Goal: Transaction & Acquisition: Purchase product/service

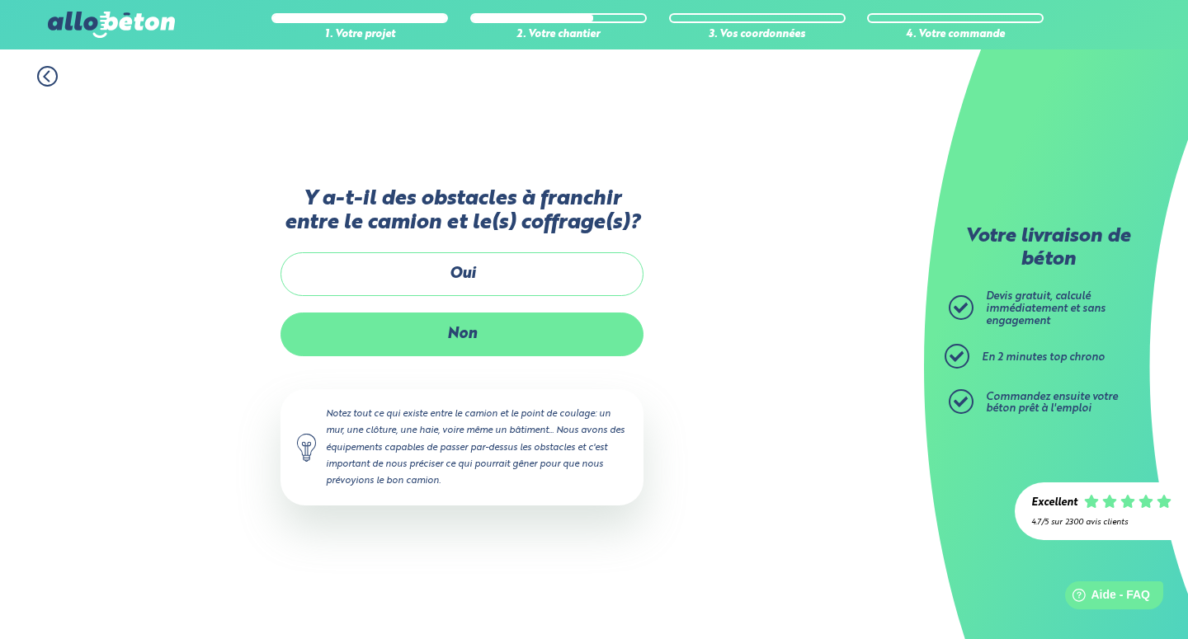
click at [470, 333] on label "Non" at bounding box center [462, 335] width 363 height 44
click at [0, 0] on input "Non" at bounding box center [0, 0] width 0 height 0
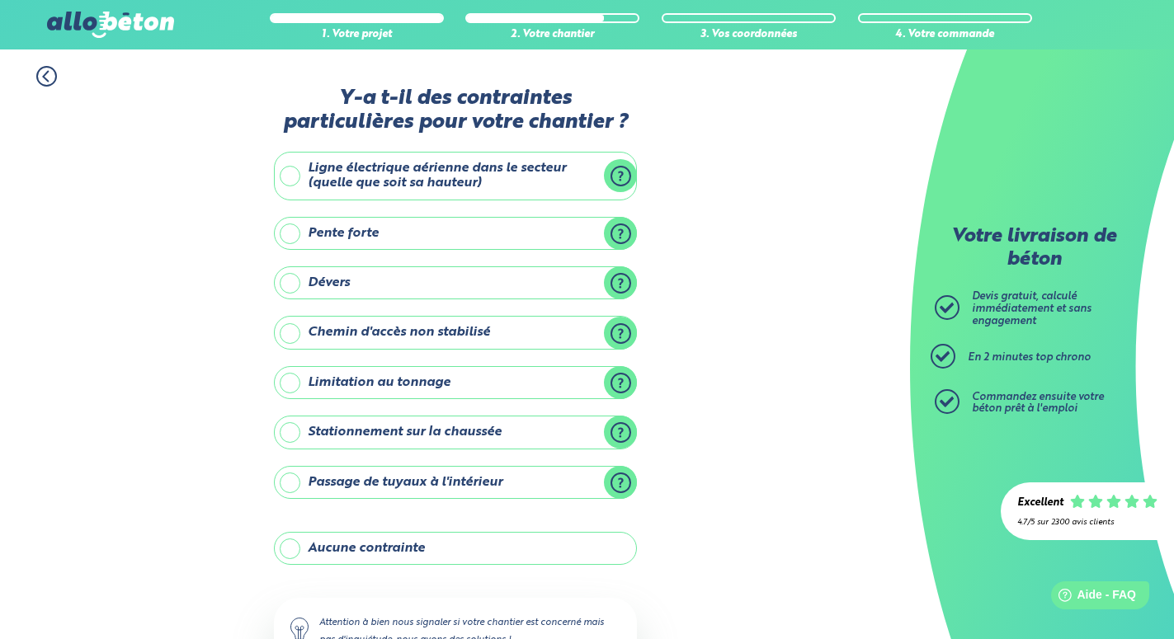
click at [365, 233] on label "Pente forte" at bounding box center [455, 233] width 363 height 33
click at [290, 233] on label "Pente forte" at bounding box center [455, 233] width 363 height 33
click at [0, 0] on input "Pente forte" at bounding box center [0, 0] width 0 height 0
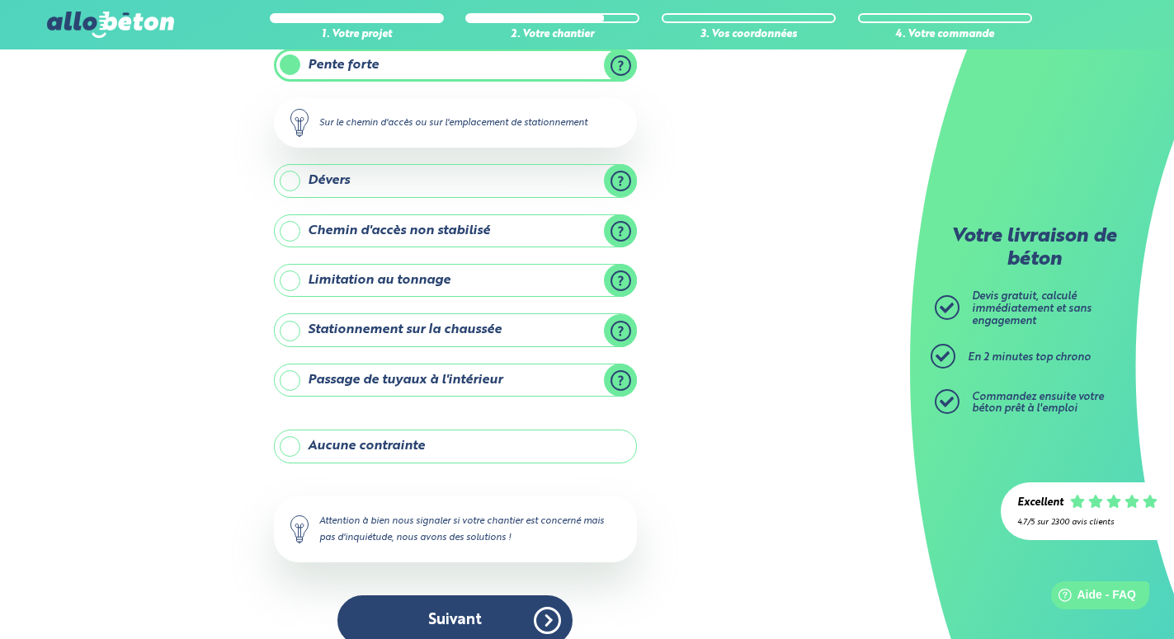
scroll to position [191, 0]
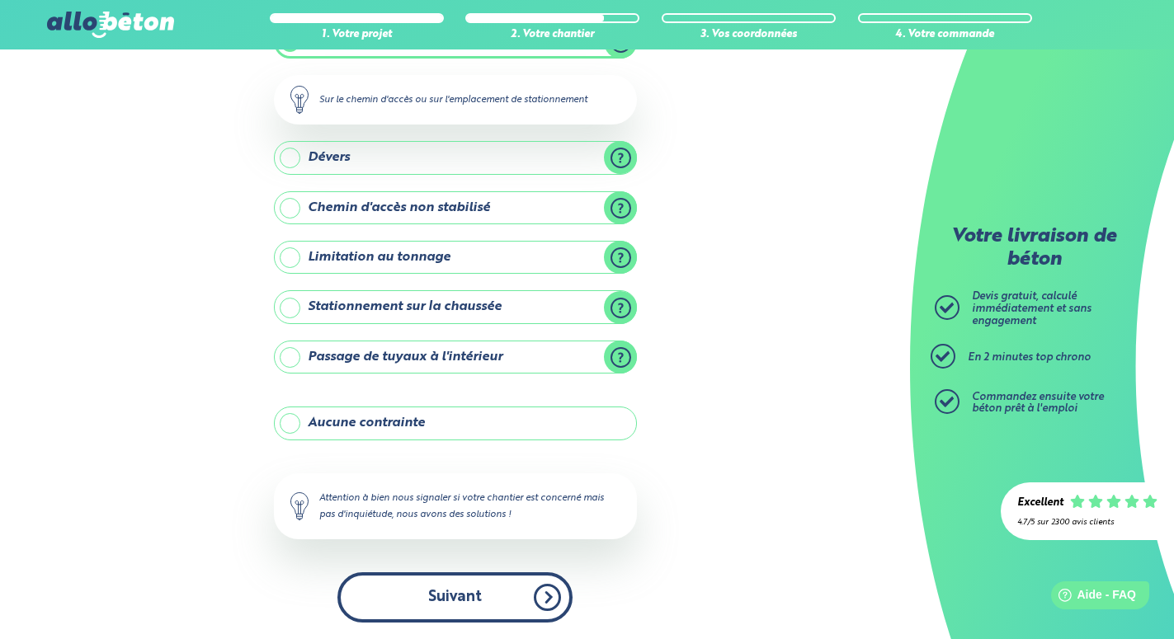
click at [464, 605] on button "Suivant" at bounding box center [454, 598] width 235 height 50
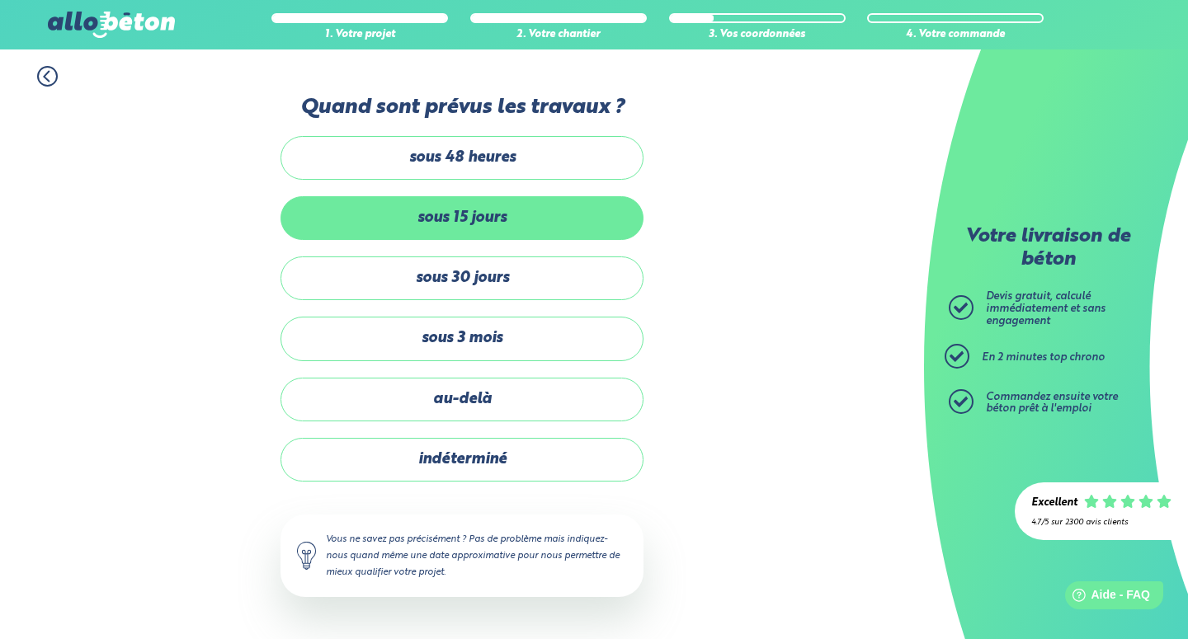
click at [455, 224] on label "sous 15 jours" at bounding box center [462, 218] width 363 height 44
click at [0, 0] on input "sous 15 jours" at bounding box center [0, 0] width 0 height 0
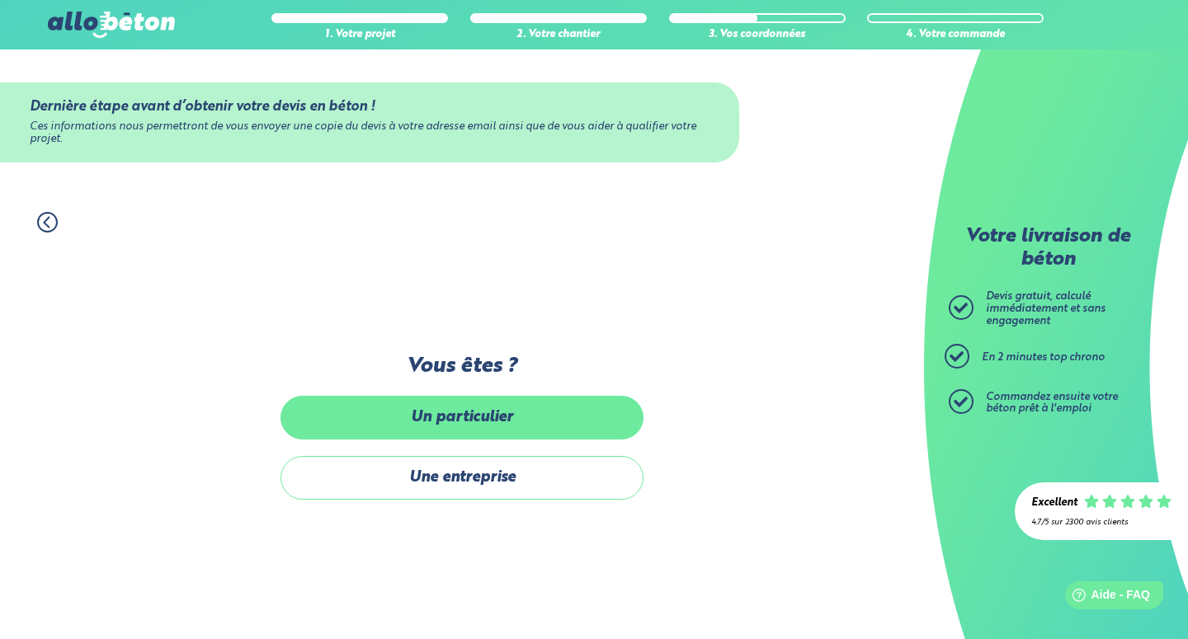
click at [462, 413] on label "Un particulier" at bounding box center [462, 418] width 363 height 44
click at [0, 0] on input "Un particulier" at bounding box center [0, 0] width 0 height 0
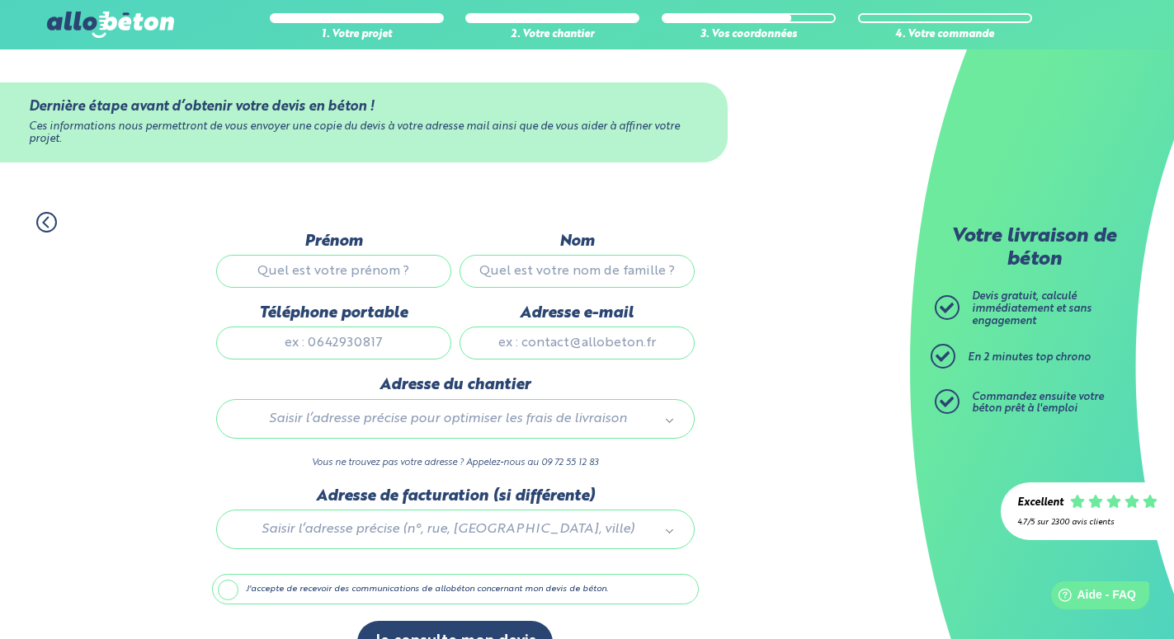
click at [351, 281] on input "Prénom" at bounding box center [333, 271] width 235 height 33
type input "Antoine"
click at [590, 284] on input "Nom" at bounding box center [577, 271] width 235 height 33
type input "Lamand"
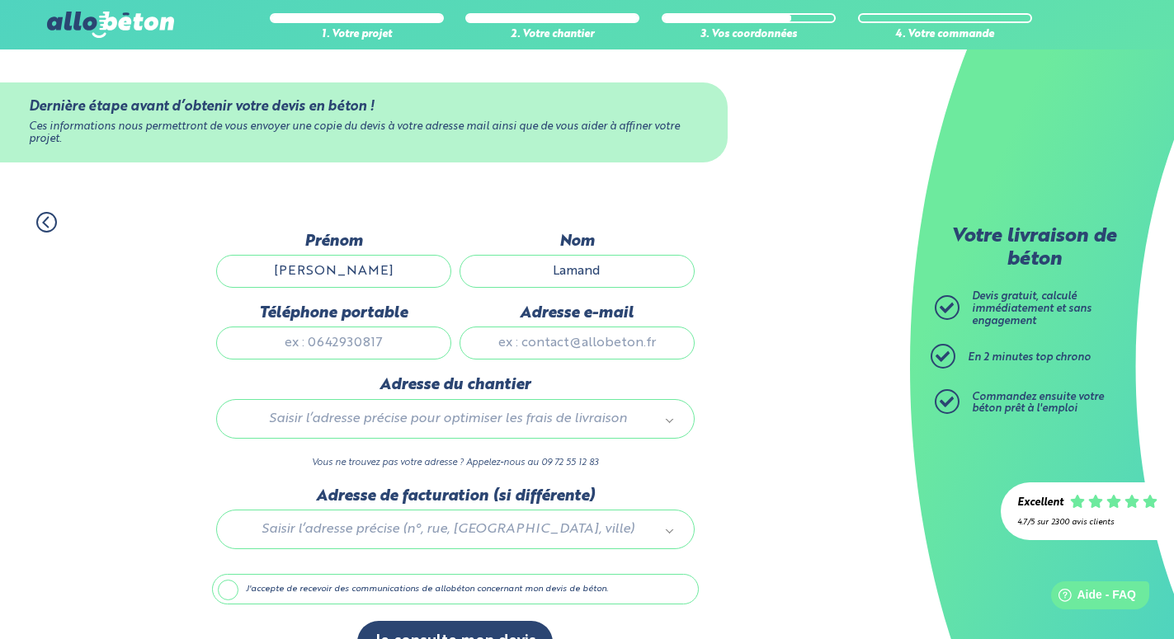
click at [366, 351] on input "Téléphone portable" at bounding box center [333, 343] width 235 height 33
type input "0607384120"
click at [542, 351] on input "Adresse e-mail" at bounding box center [577, 343] width 235 height 33
click at [543, 351] on input "Adresse e-mail" at bounding box center [577, 343] width 235 height 33
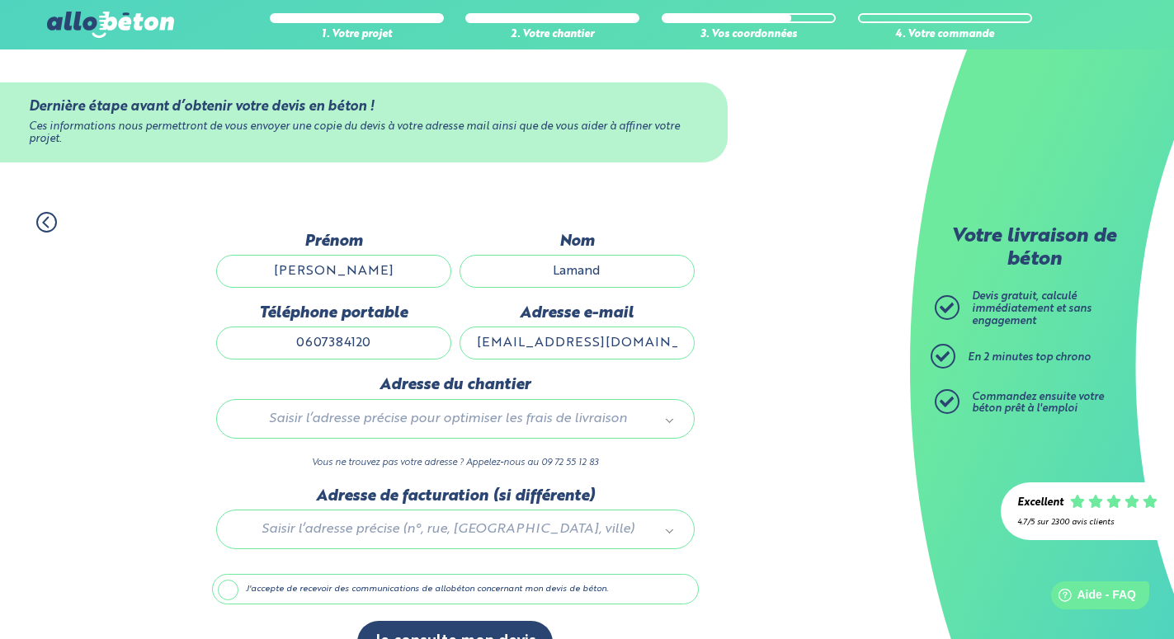
type input "as.lamand@sfr.fr"
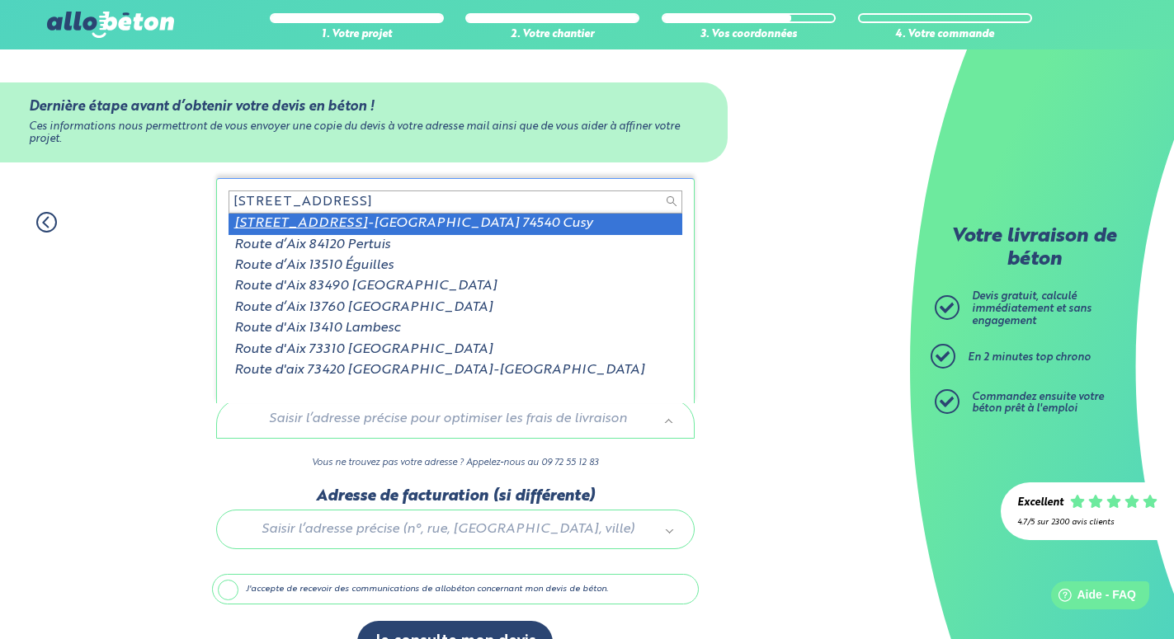
type input "3385 route d'Aix"
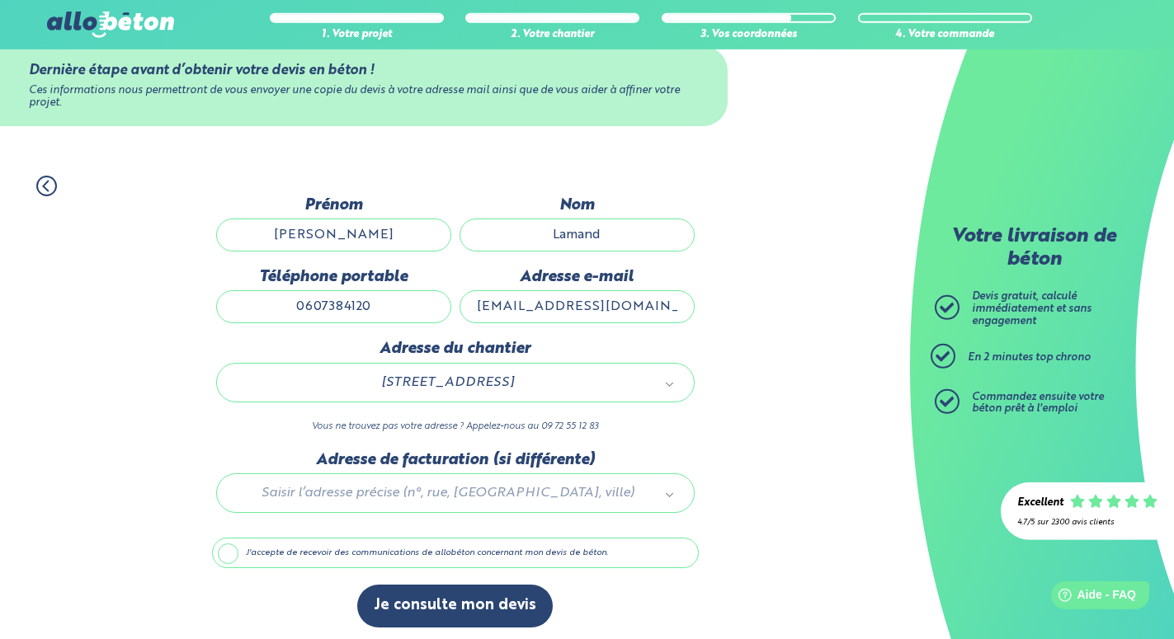
scroll to position [49, 0]
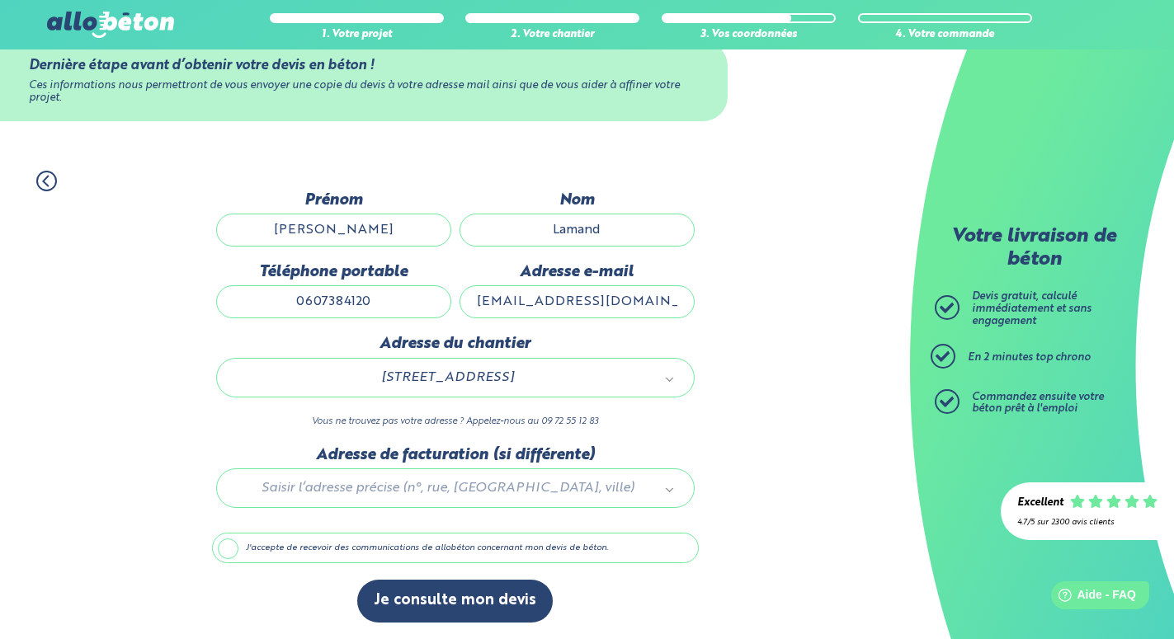
click at [311, 550] on label "J'accepte de recevoir des communications de allobéton concernant mon devis de b…" at bounding box center [455, 548] width 487 height 31
click at [0, 0] on input "J'accepte de recevoir des communications de allobéton concernant mon devis de b…" at bounding box center [0, 0] width 0 height 0
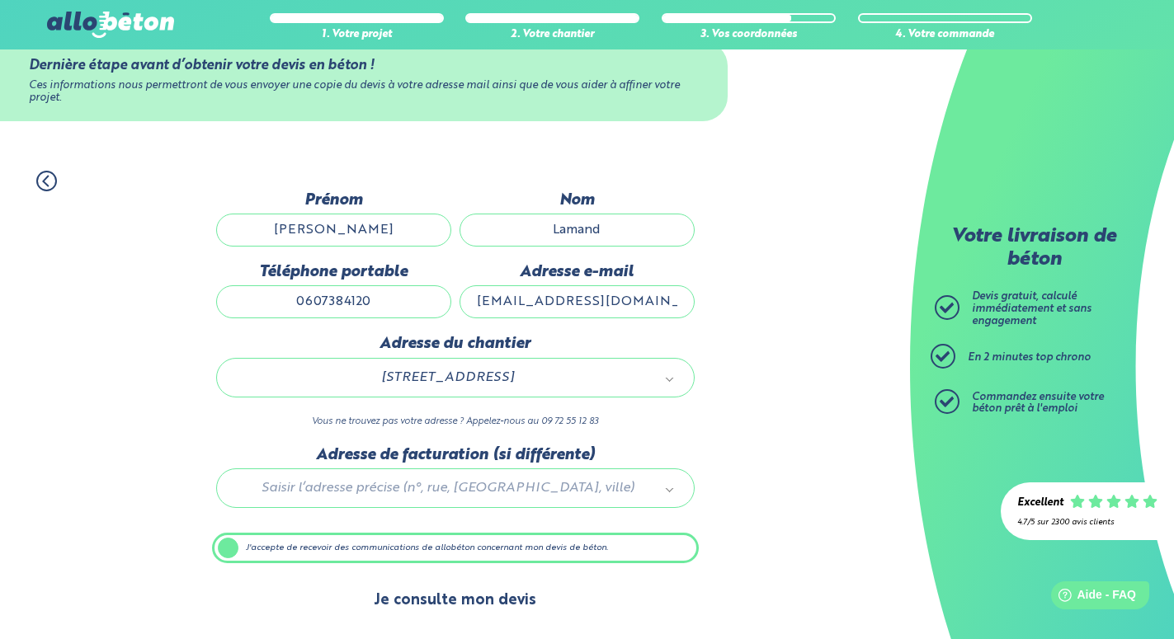
click at [440, 607] on button "Je consulte mon devis" at bounding box center [455, 601] width 196 height 42
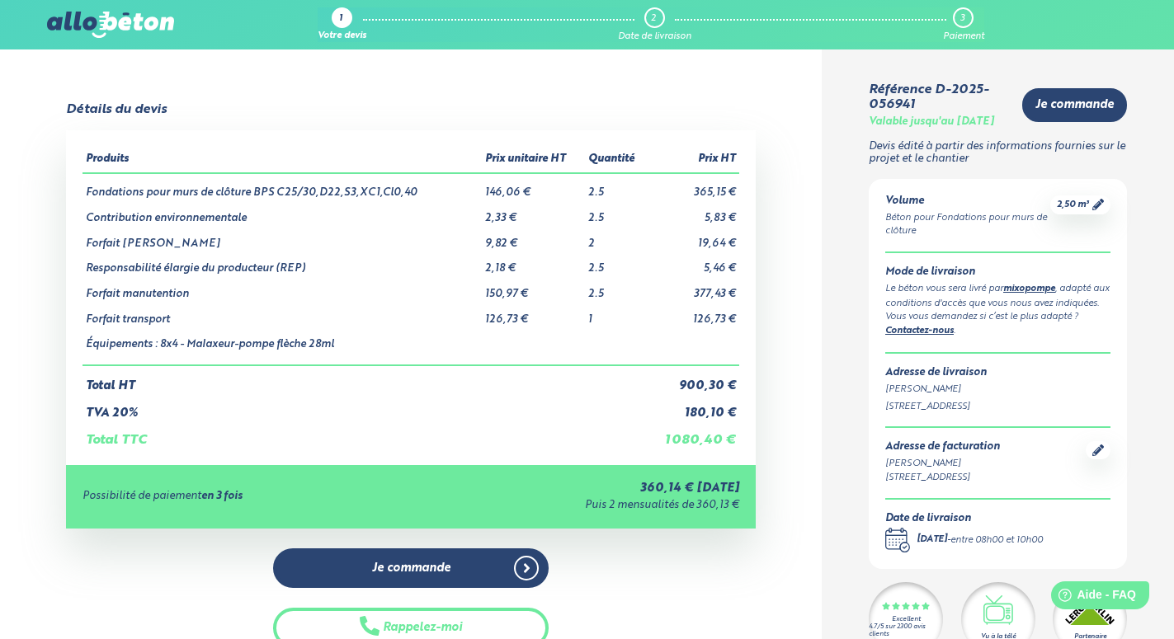
scroll to position [84, 0]
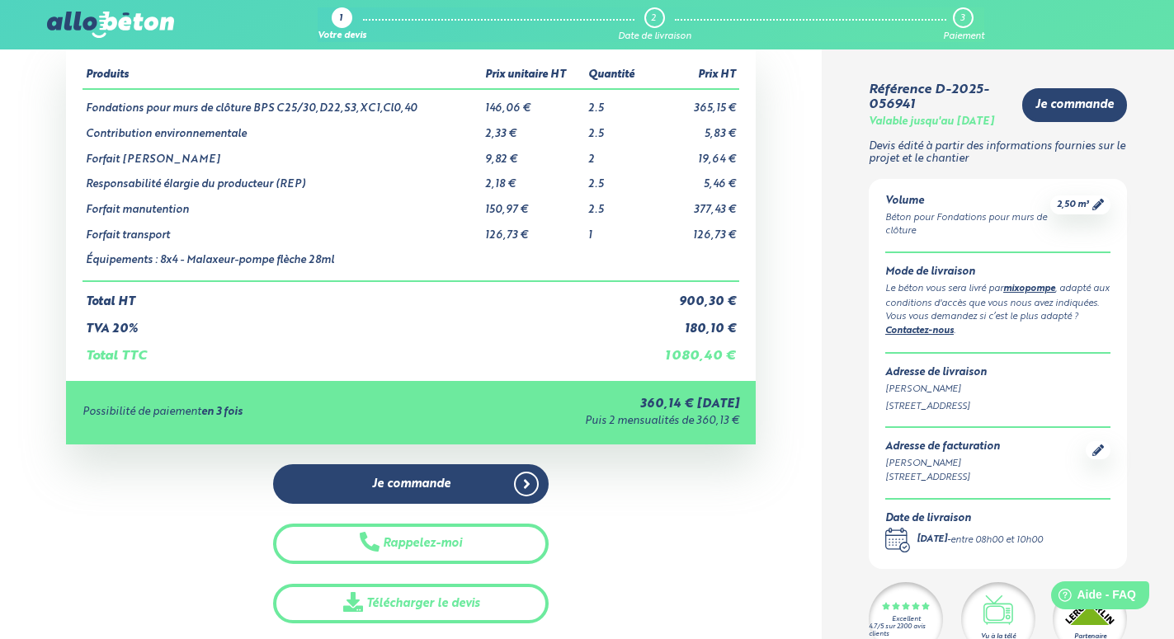
click at [710, 526] on div "Je commande Rappelez-moi Télécharger le devis" at bounding box center [411, 544] width 691 height 160
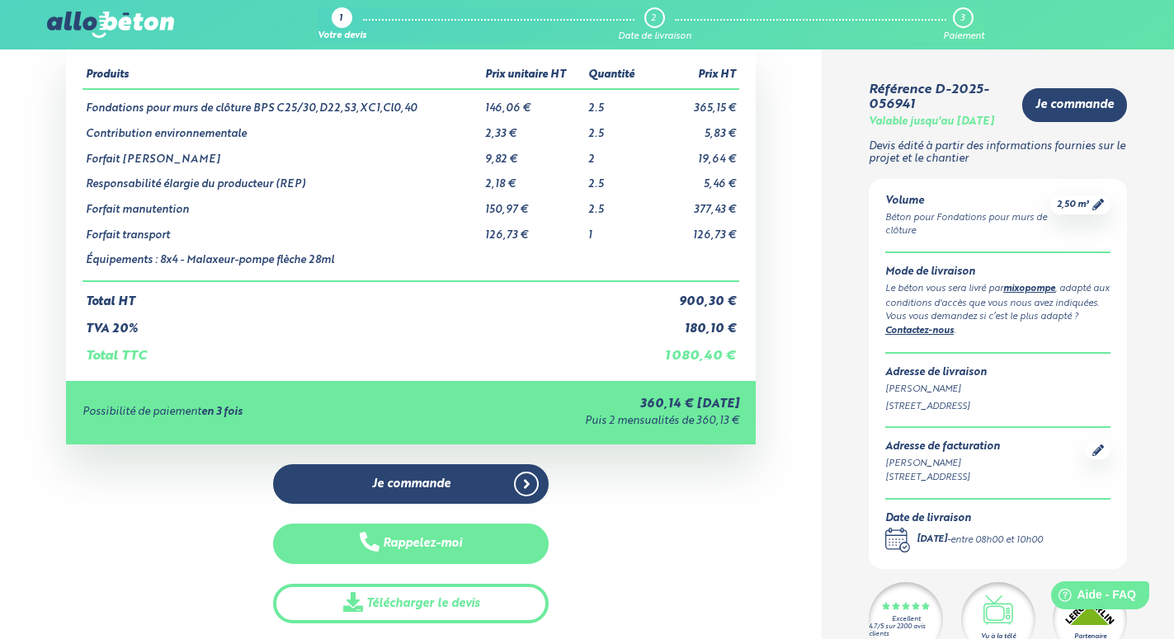
click at [421, 545] on button "Rappelez-moi" at bounding box center [411, 544] width 276 height 40
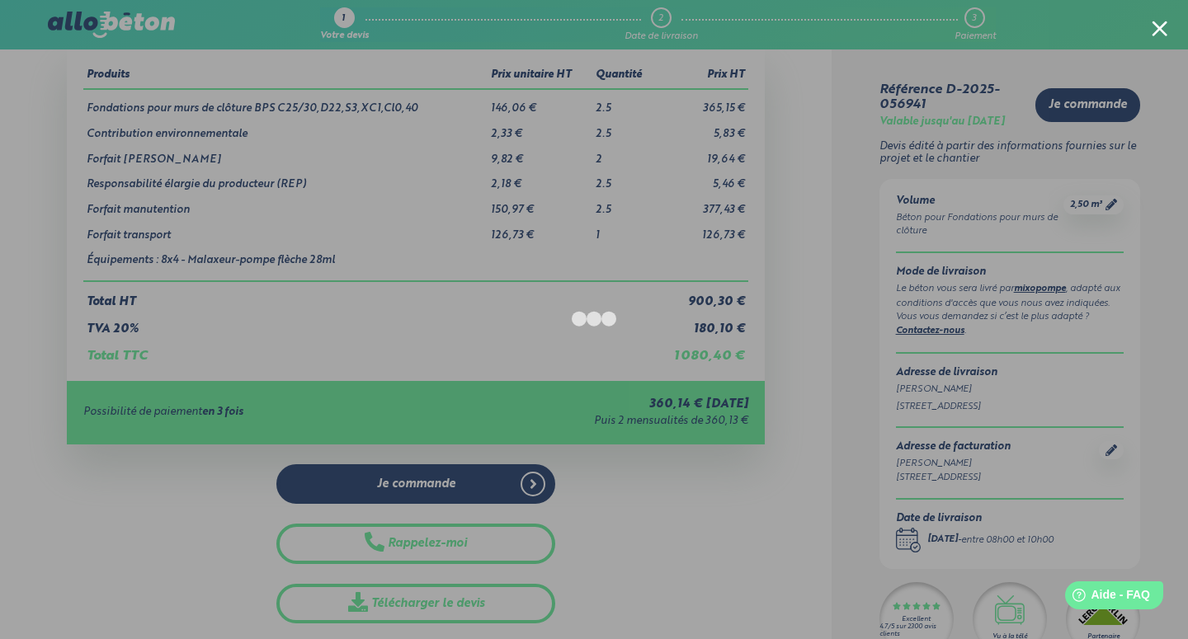
click at [1157, 25] on div at bounding box center [1160, 29] width 16 height 16
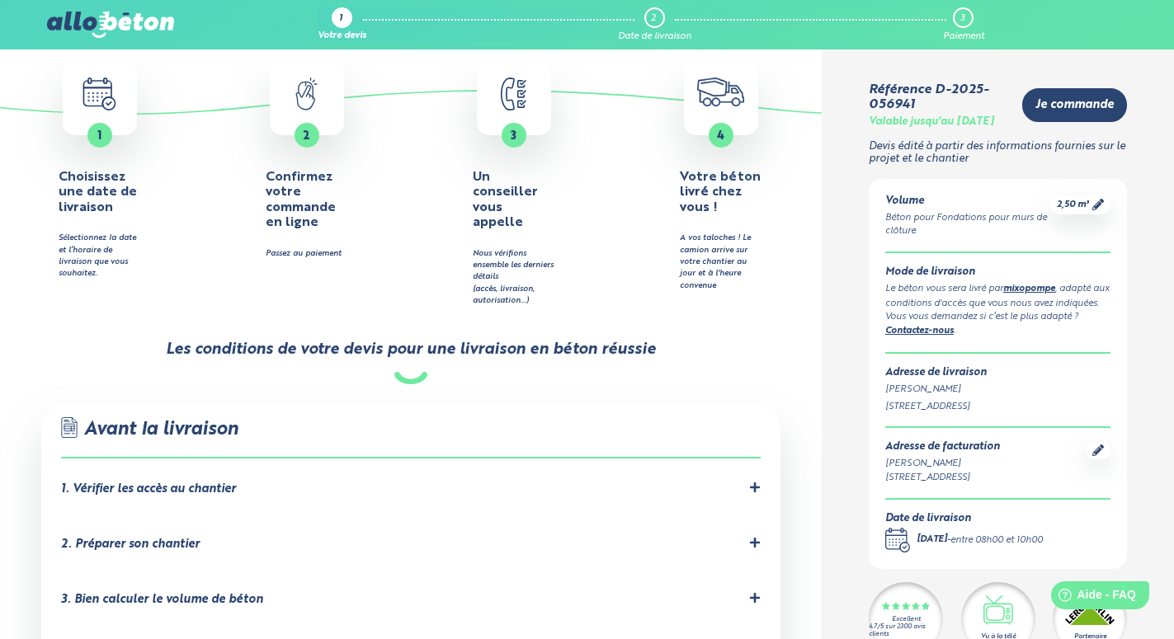
scroll to position [842, 0]
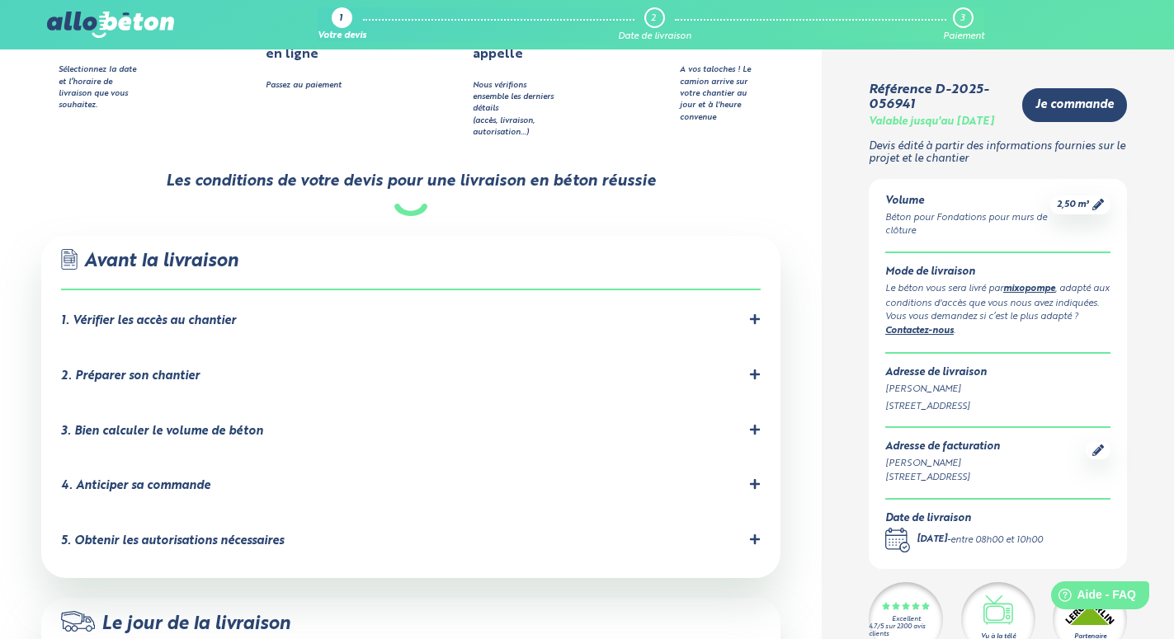
click at [168, 425] on div "3. Bien calculer le volume de béton" at bounding box center [162, 432] width 202 height 14
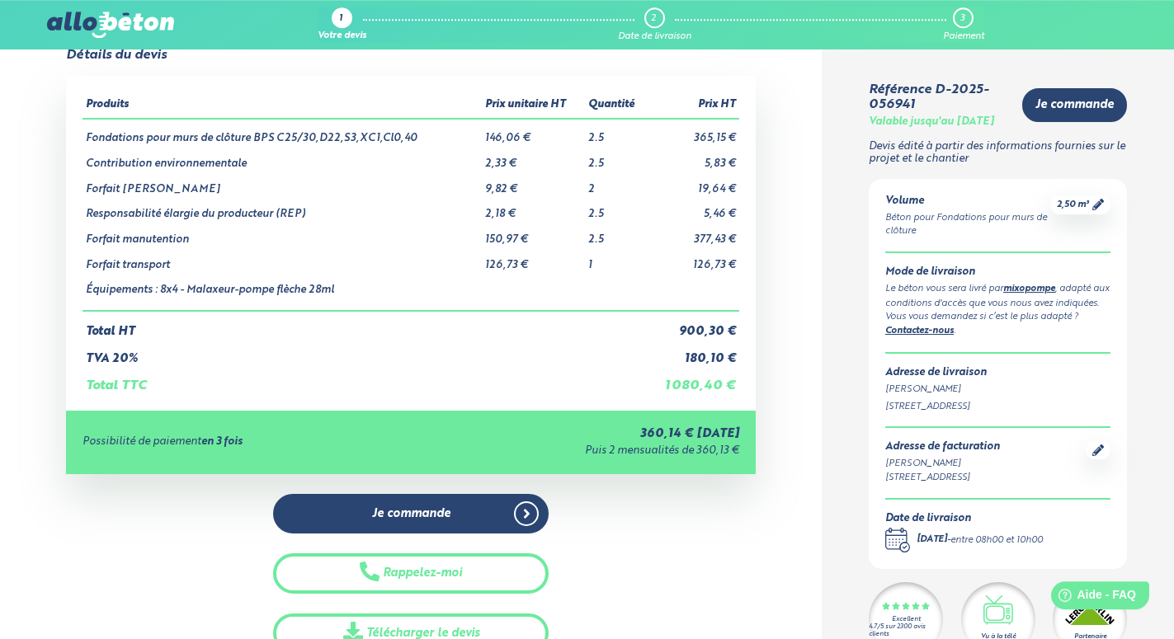
scroll to position [84, 0]
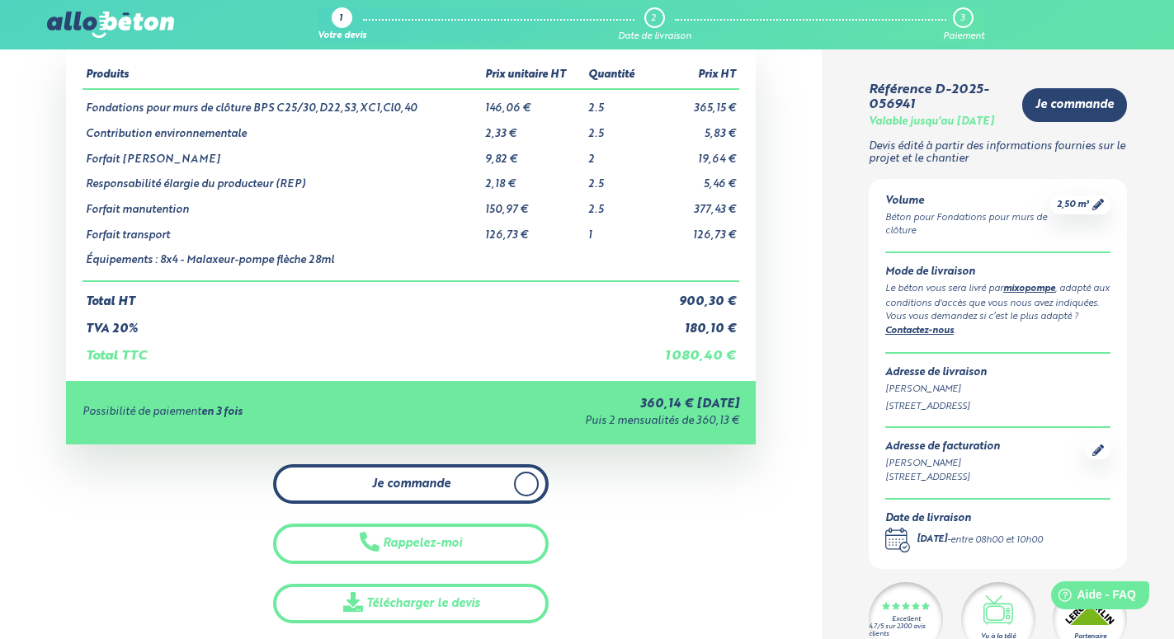
click at [412, 487] on span "Je commande" at bounding box center [411, 485] width 78 height 14
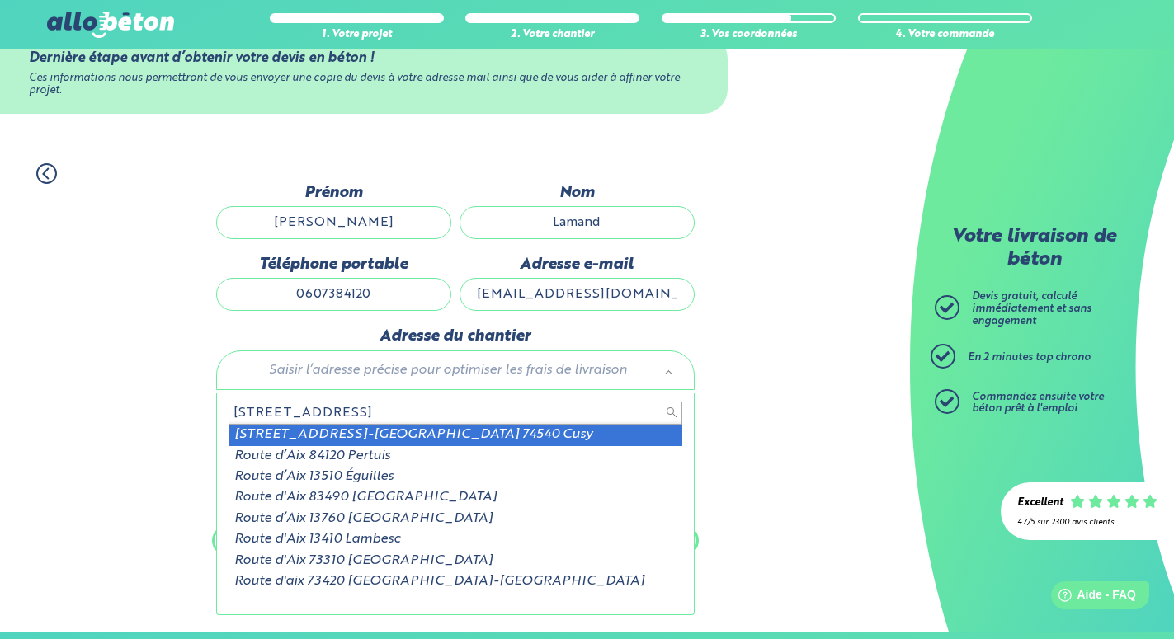
type input "[STREET_ADDRESS]"
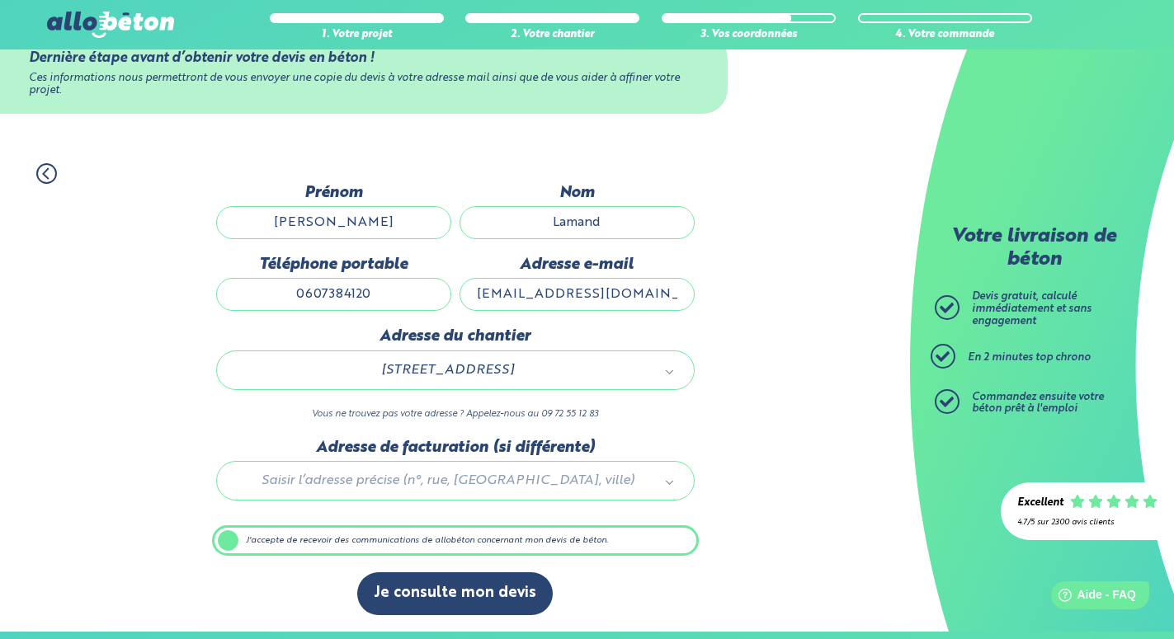
click at [241, 548] on label "J'accepte de recevoir des communications de allobéton concernant mon devis de b…" at bounding box center [455, 541] width 487 height 31
click at [0, 0] on input "J'accepte de recevoir des communications de allobéton concernant mon devis de b…" at bounding box center [0, 0] width 0 height 0
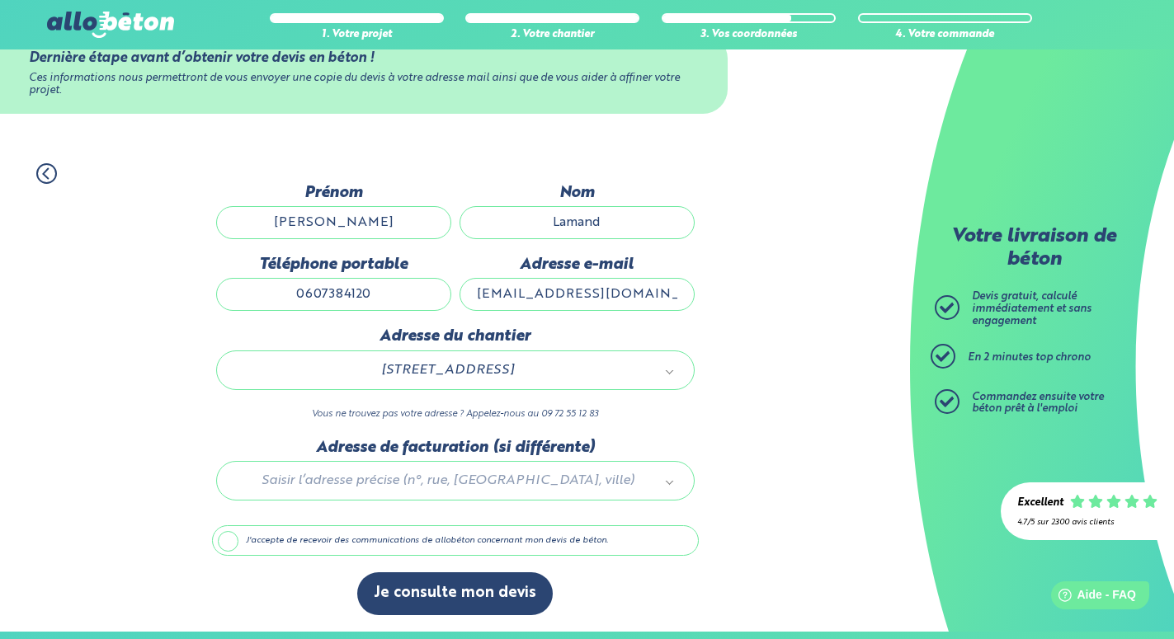
click at [229, 542] on label "J'accepte de recevoir des communications de allobéton concernant mon devis de b…" at bounding box center [455, 541] width 487 height 31
click at [0, 0] on input "J'accepte de recevoir des communications de allobéton concernant mon devis de b…" at bounding box center [0, 0] width 0 height 0
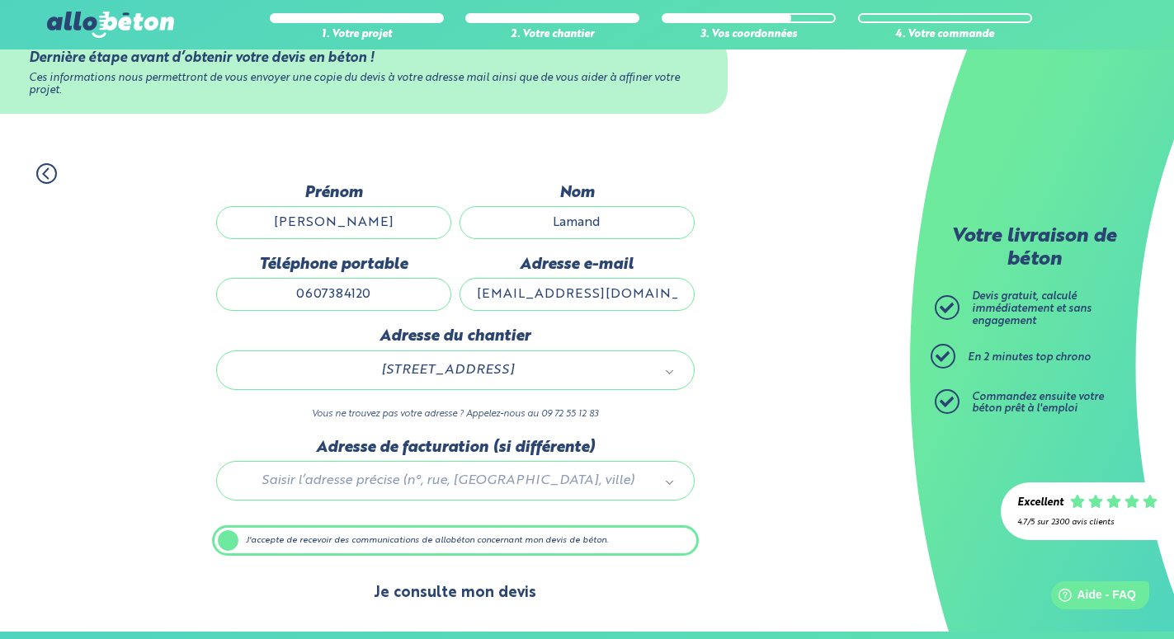
click at [448, 597] on button "Je consulte mon devis" at bounding box center [455, 594] width 196 height 42
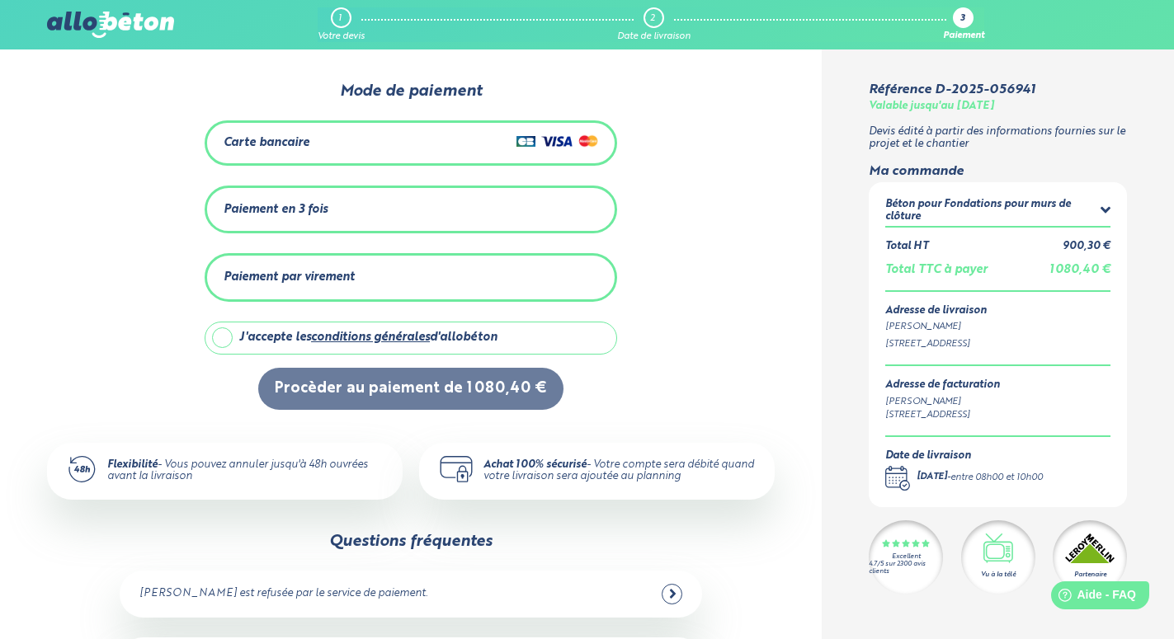
click at [396, 141] on div "Carte bancaire" at bounding box center [411, 143] width 375 height 24
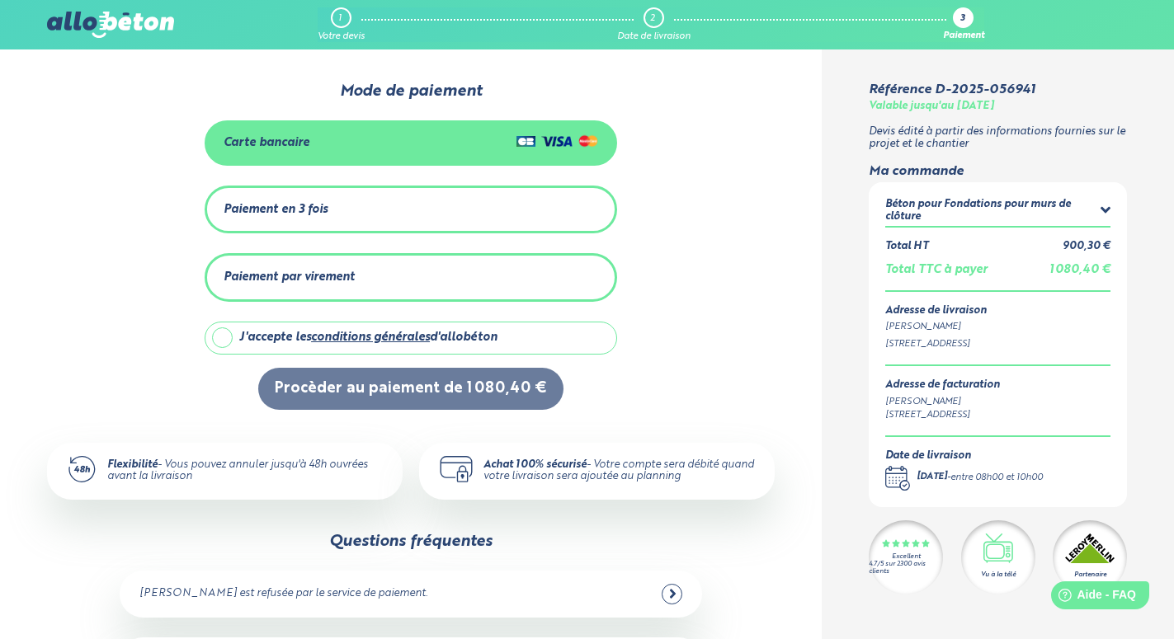
click at [240, 342] on div "J'accepte les conditions générales d'allobéton" at bounding box center [368, 338] width 258 height 14
checkbox input "true"
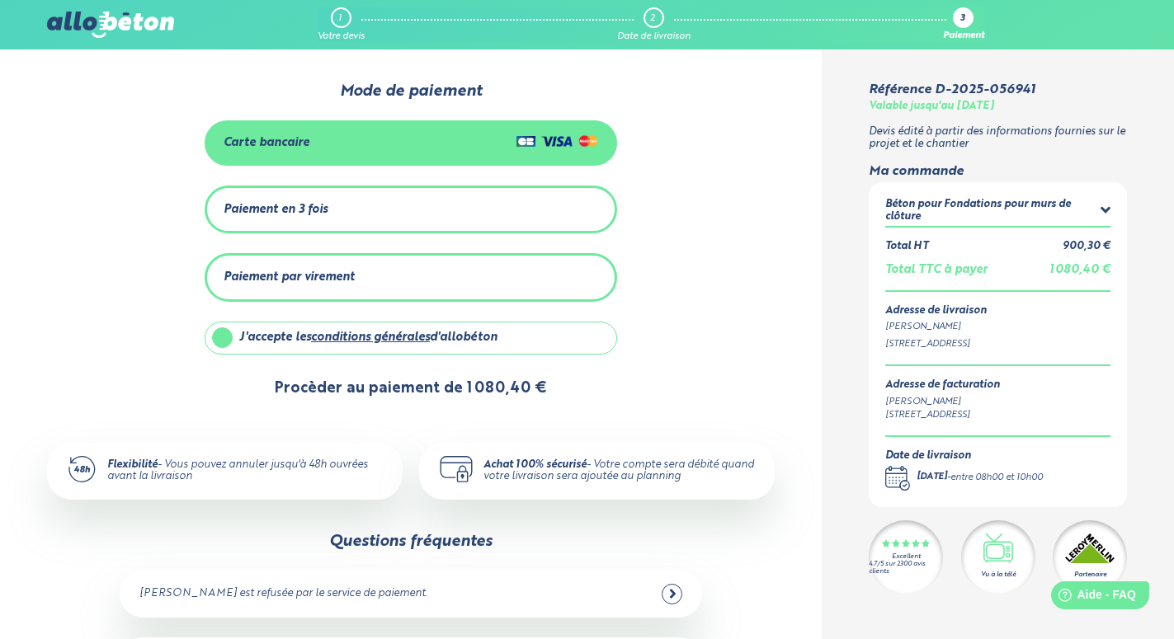
click at [441, 389] on button "Procèder au paiement de 1 080,40 €" at bounding box center [410, 389] width 305 height 42
